Goal: Find specific page/section: Find specific page/section

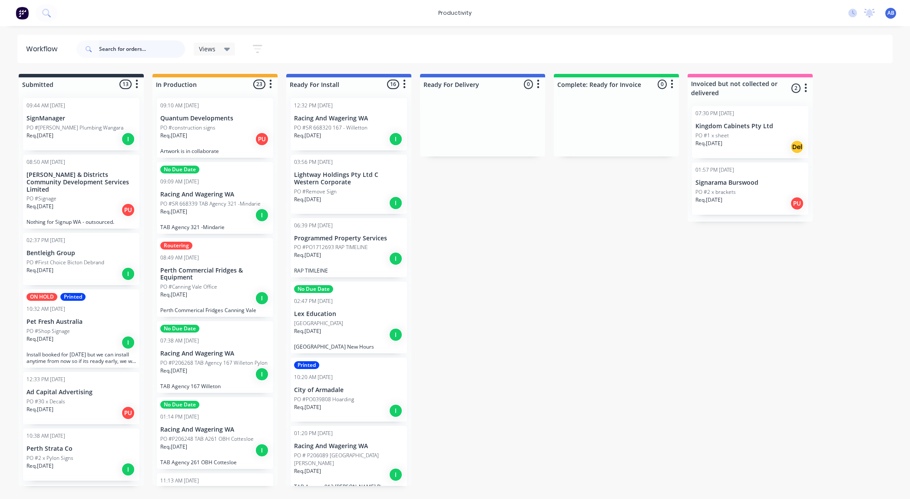
click at [142, 49] on input "text" at bounding box center [142, 48] width 86 height 17
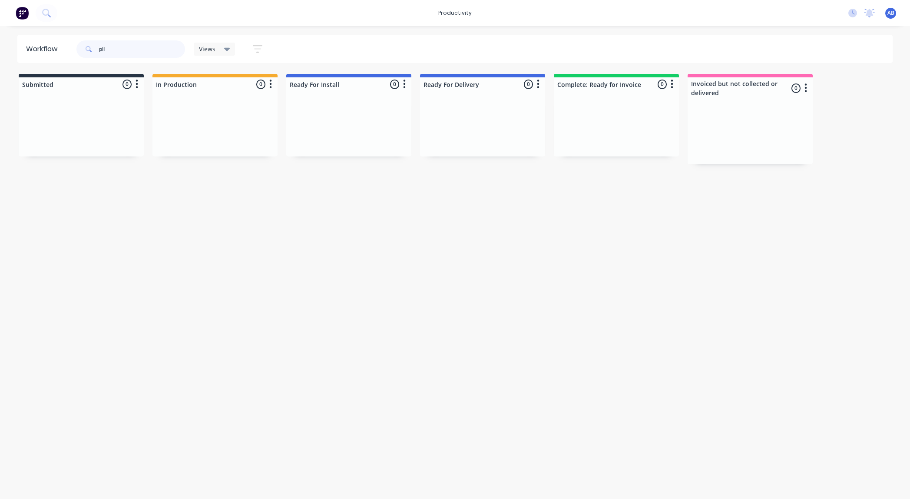
click at [121, 49] on input "pil" at bounding box center [142, 48] width 86 height 17
type input "p"
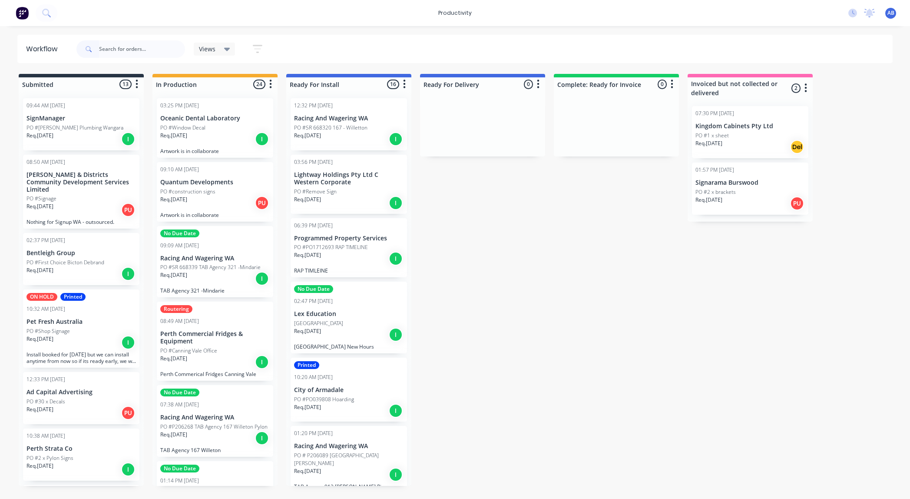
click at [246, 140] on div "Req. [DATE] I" at bounding box center [215, 139] width 110 height 15
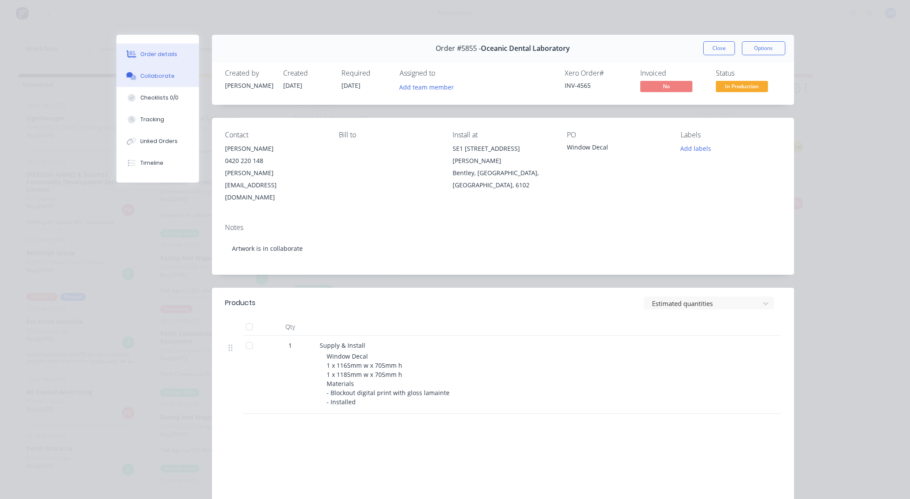
click at [157, 77] on div "Collaborate" at bounding box center [157, 76] width 34 height 8
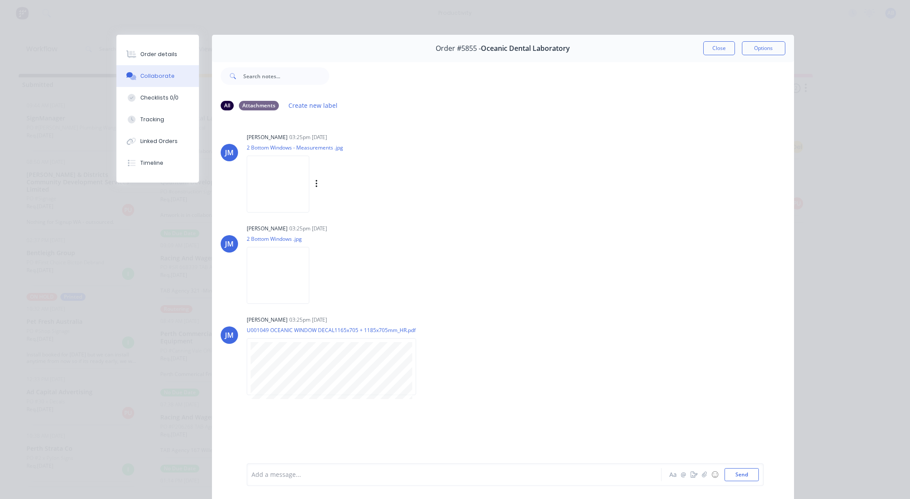
click at [286, 174] on img at bounding box center [278, 184] width 63 height 57
click at [297, 267] on img at bounding box center [278, 275] width 63 height 57
click at [717, 46] on button "Close" at bounding box center [720, 48] width 32 height 14
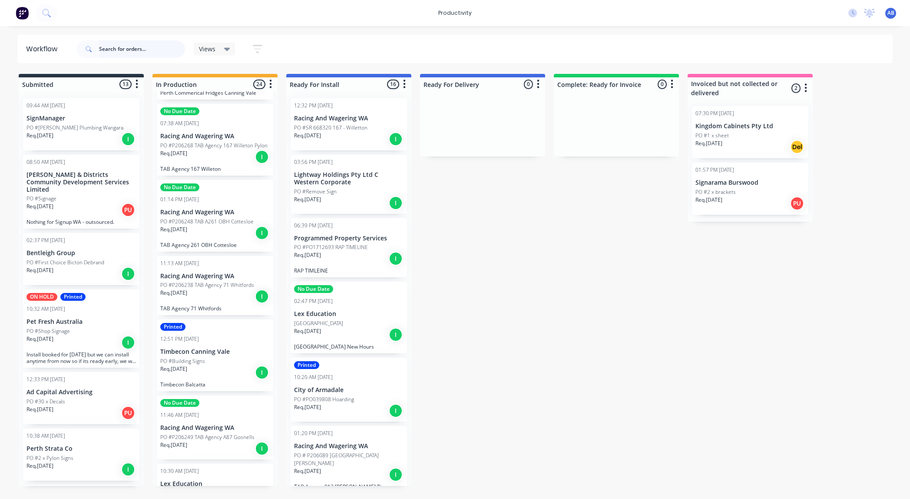
scroll to position [283, 0]
click at [212, 288] on div "Req. [DATE] I" at bounding box center [215, 294] width 110 height 15
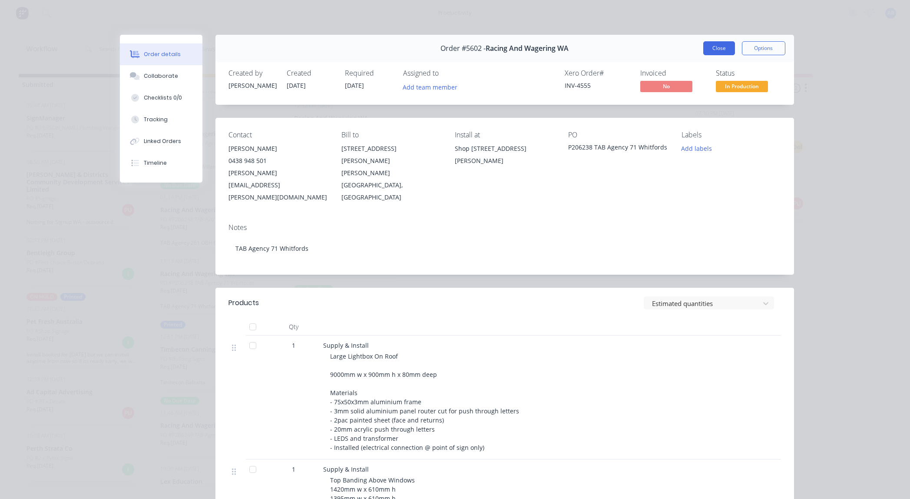
click at [709, 53] on button "Close" at bounding box center [720, 48] width 32 height 14
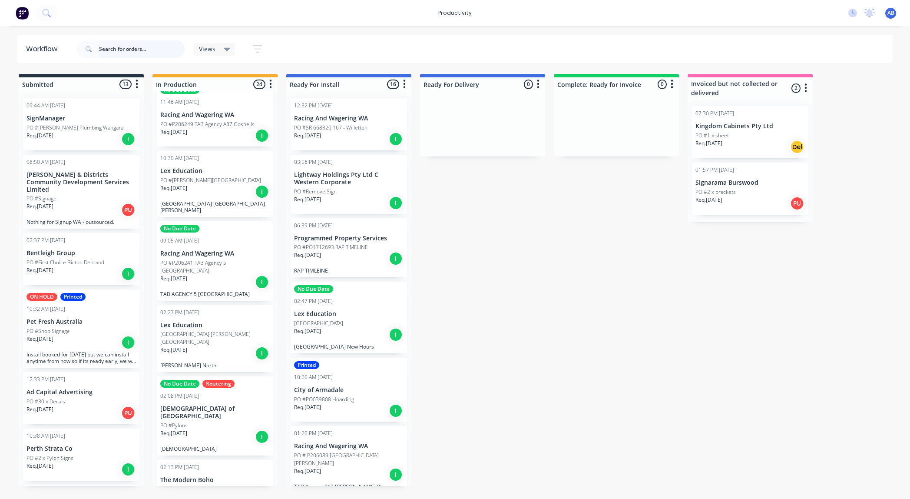
scroll to position [595, 0]
click at [232, 345] on div "Req. [DATE] I" at bounding box center [215, 352] width 110 height 15
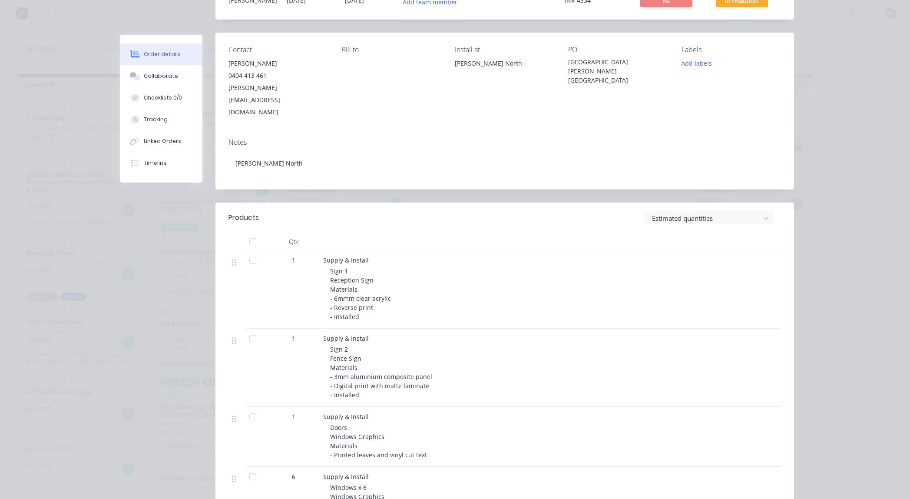
scroll to position [0, 0]
